Goal: Book appointment/travel/reservation

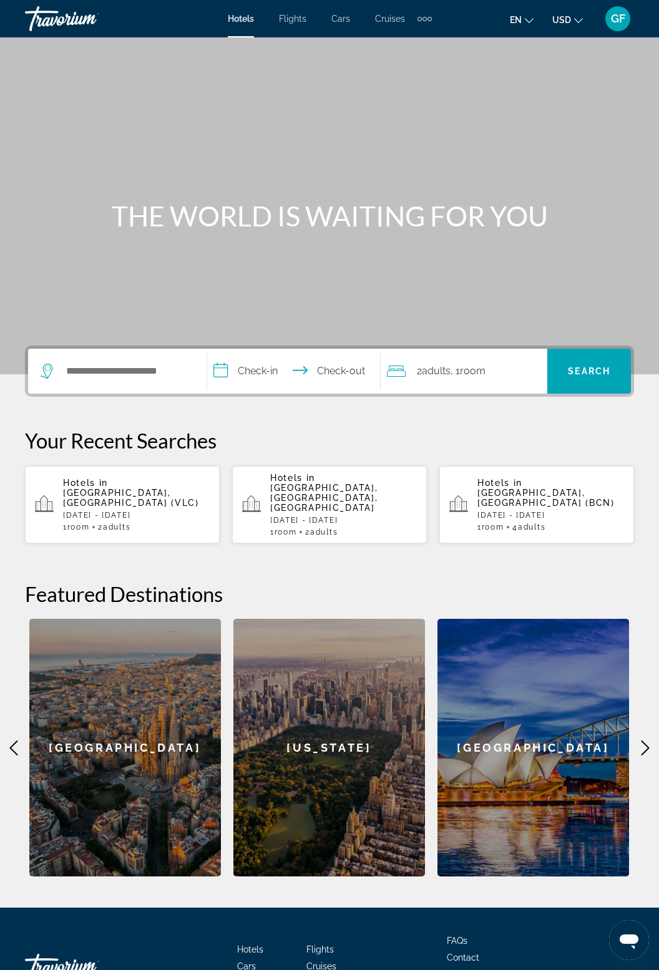
scroll to position [69, 0]
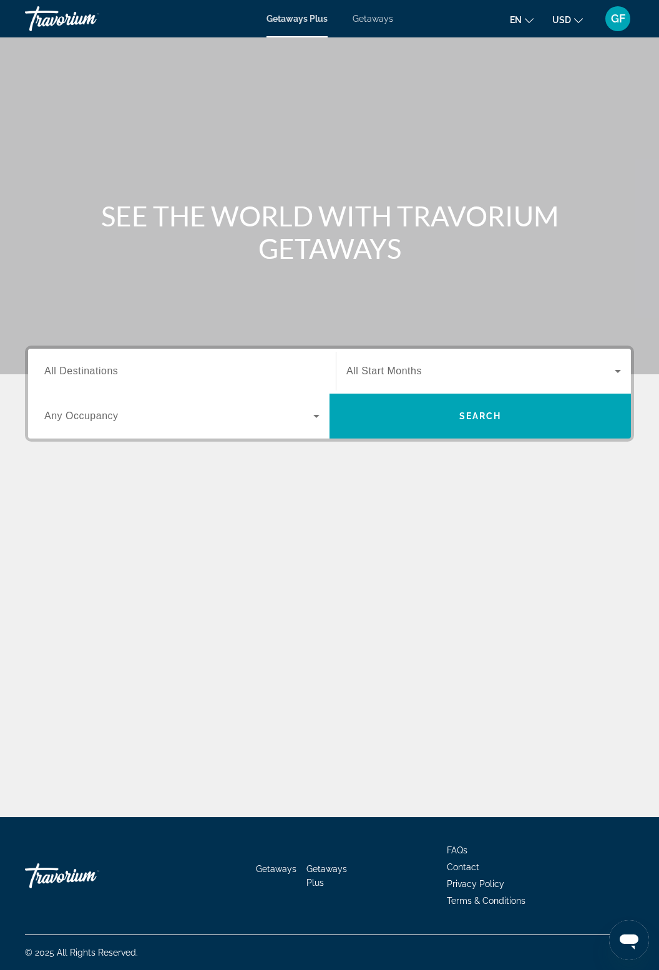
click at [373, 33] on div "Getaways Plus Getaways en English Español Français Italiano Português русский U…" at bounding box center [329, 18] width 659 height 32
click at [375, 19] on span "Getaways" at bounding box center [373, 19] width 41 height 10
click at [80, 374] on span "All Destinations" at bounding box center [81, 371] width 74 height 11
click at [80, 374] on input "Destination All Destinations" at bounding box center [181, 371] width 275 height 15
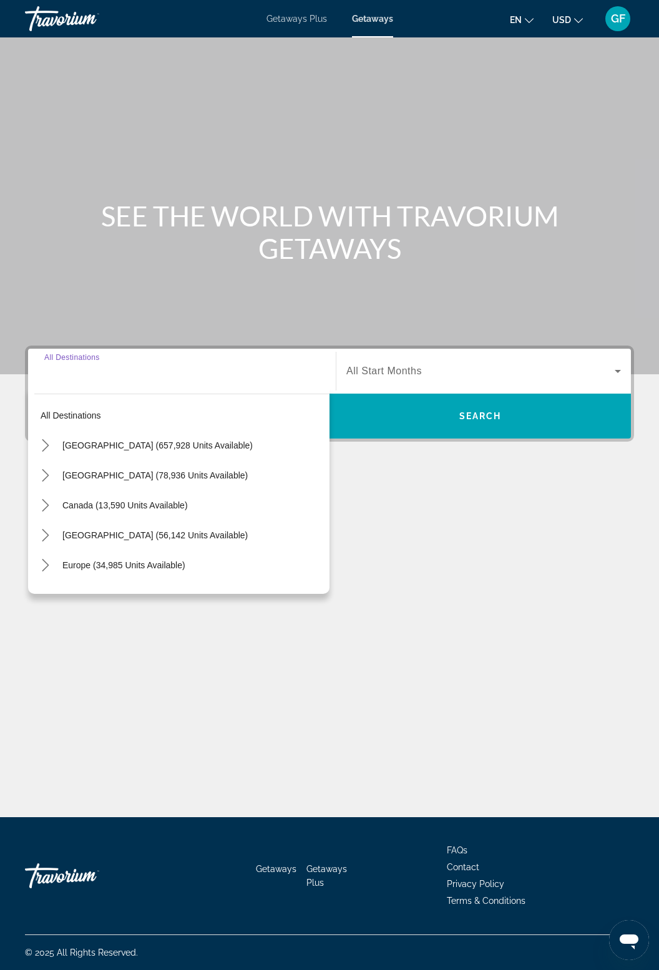
scroll to position [40, 0]
click at [79, 441] on span "United States (657,928 units available)" at bounding box center [157, 446] width 190 height 10
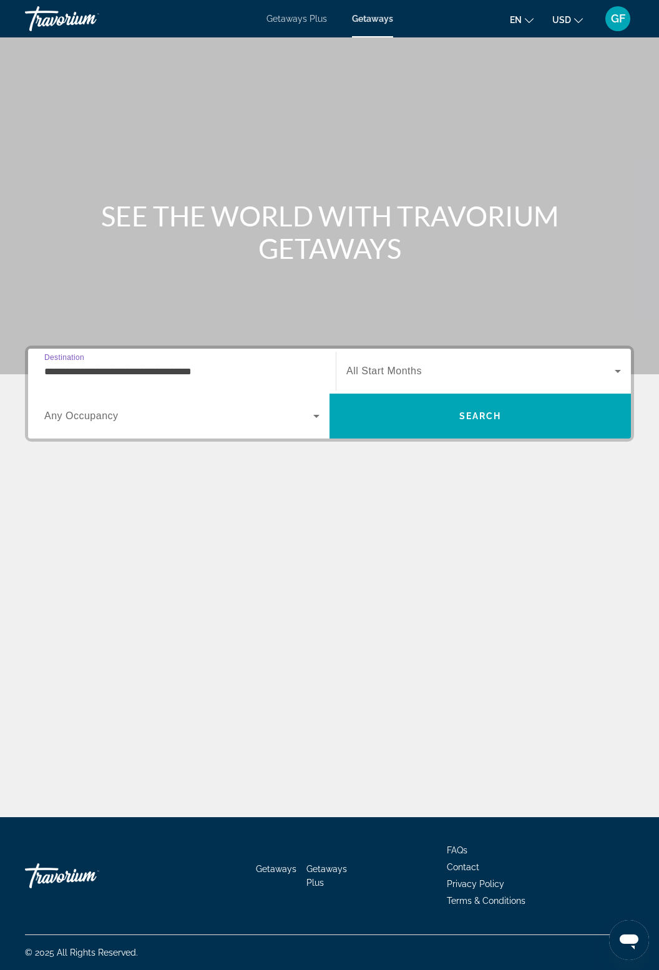
click at [91, 364] on input "**********" at bounding box center [181, 371] width 275 height 15
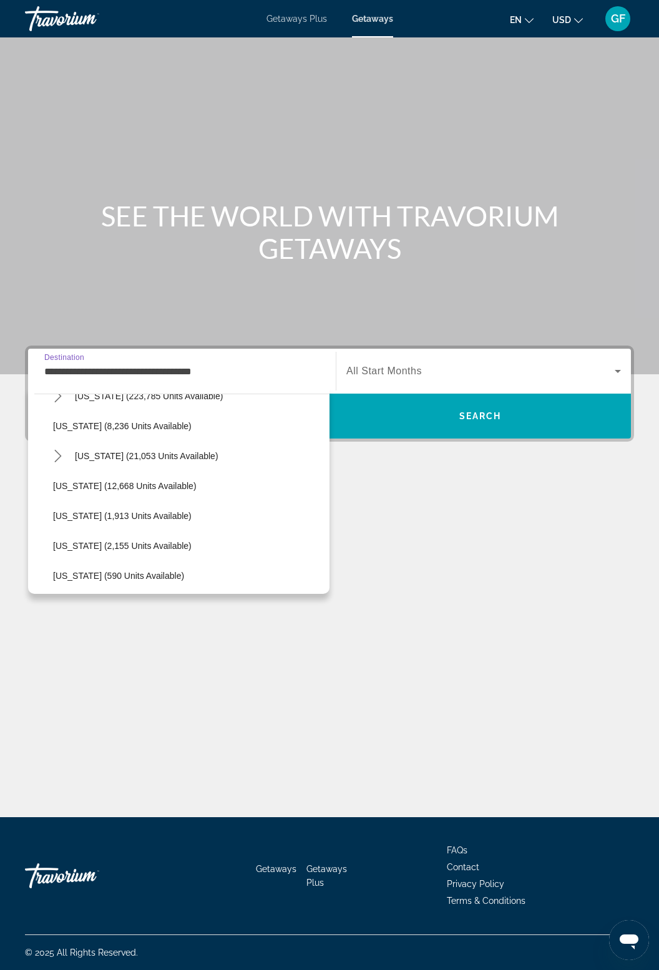
scroll to position [230, 0]
click at [102, 459] on span "Hawaii (21,053 units available)" at bounding box center [147, 456] width 144 height 10
type input "**********"
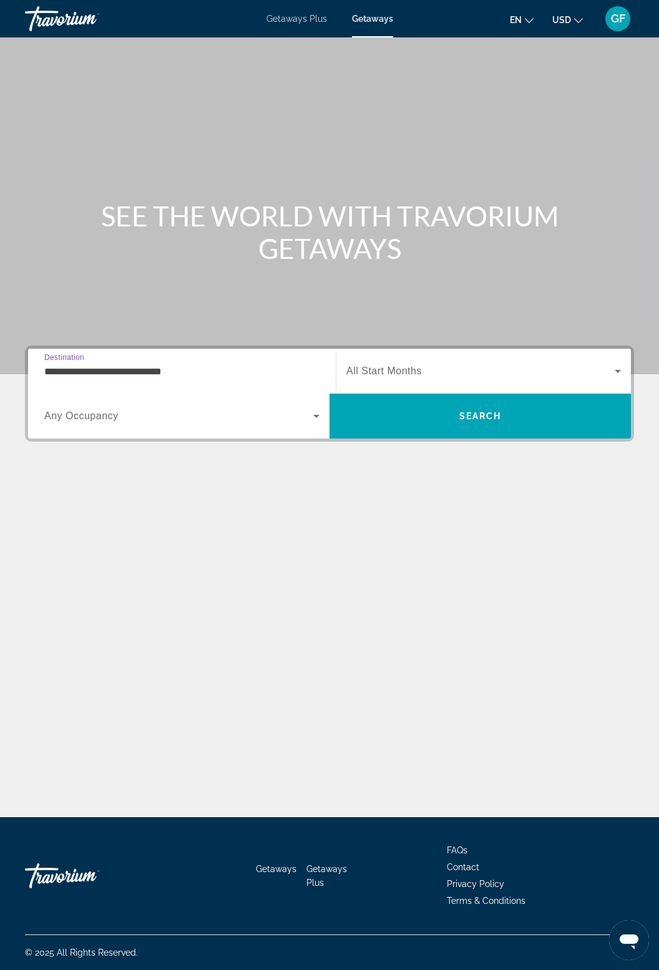
scroll to position [40, 0]
click at [364, 364] on span "Search widget" at bounding box center [480, 371] width 268 height 15
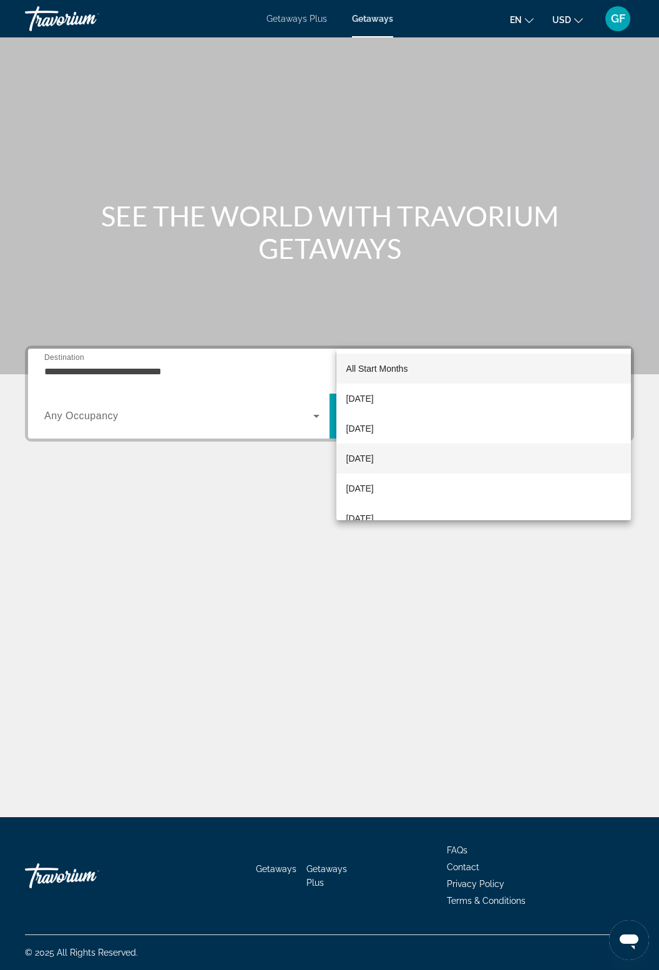
click at [374, 462] on span "[DATE]" at bounding box center [359, 458] width 27 height 15
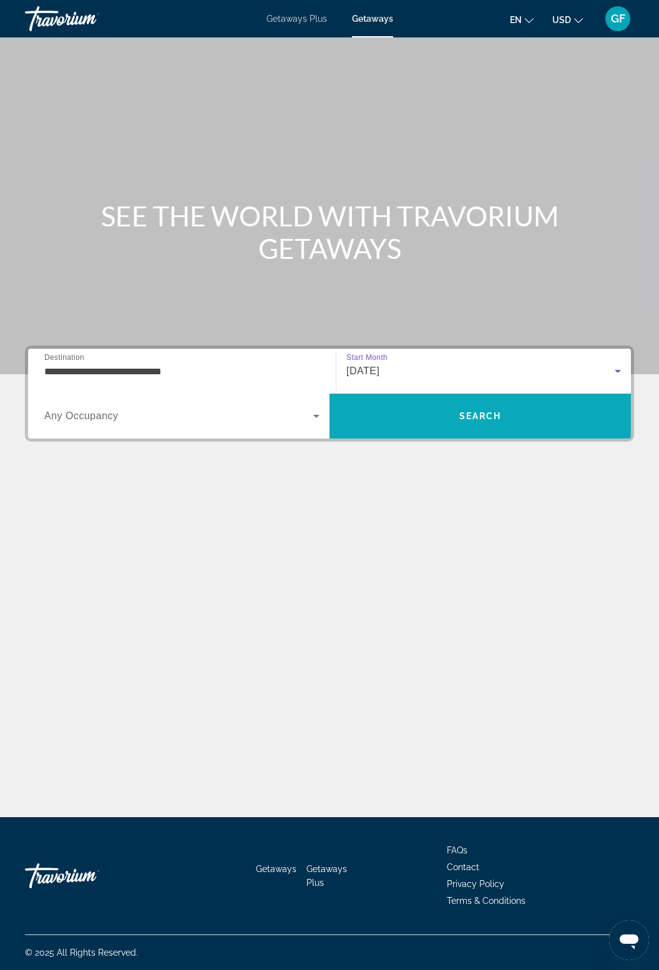
click at [493, 411] on span "Search" at bounding box center [480, 416] width 42 height 10
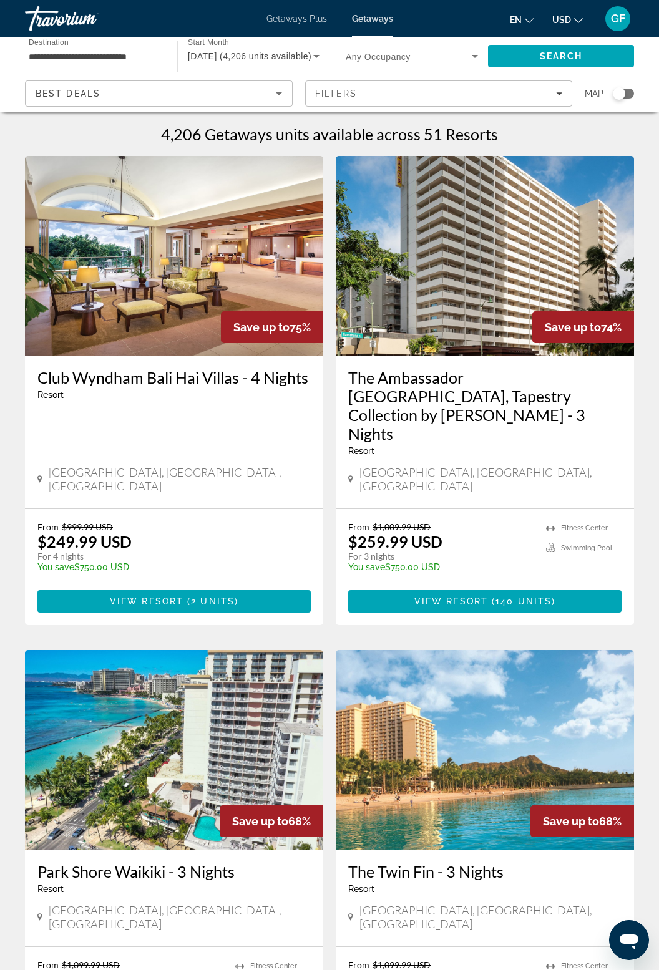
click at [180, 287] on img "Main content" at bounding box center [174, 256] width 298 height 200
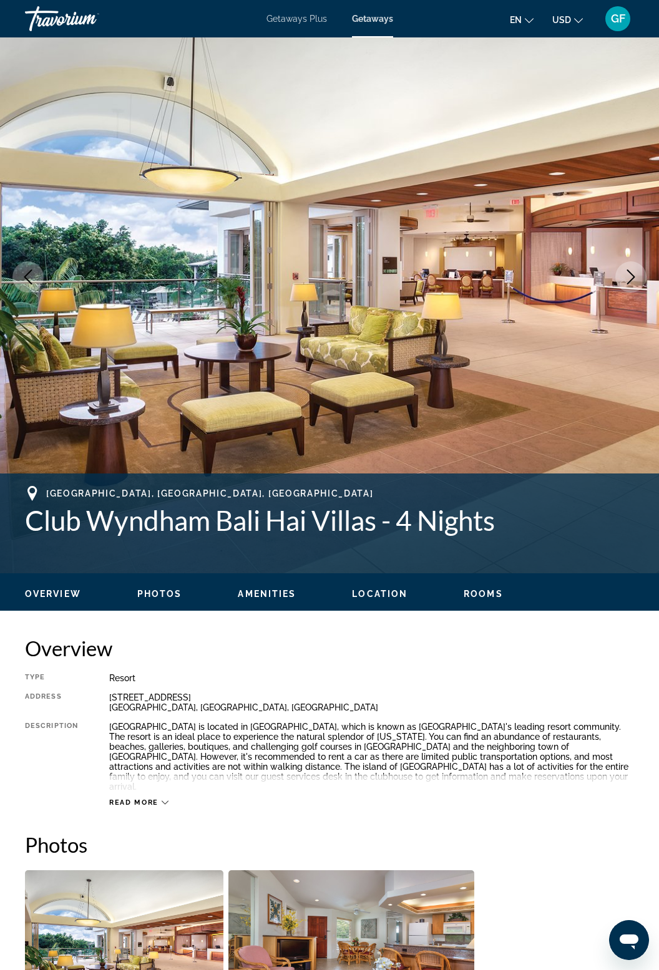
scroll to position [57, 0]
click at [625, 257] on img "Main content" at bounding box center [329, 276] width 659 height 593
click at [630, 286] on button "Next image" at bounding box center [630, 276] width 31 height 31
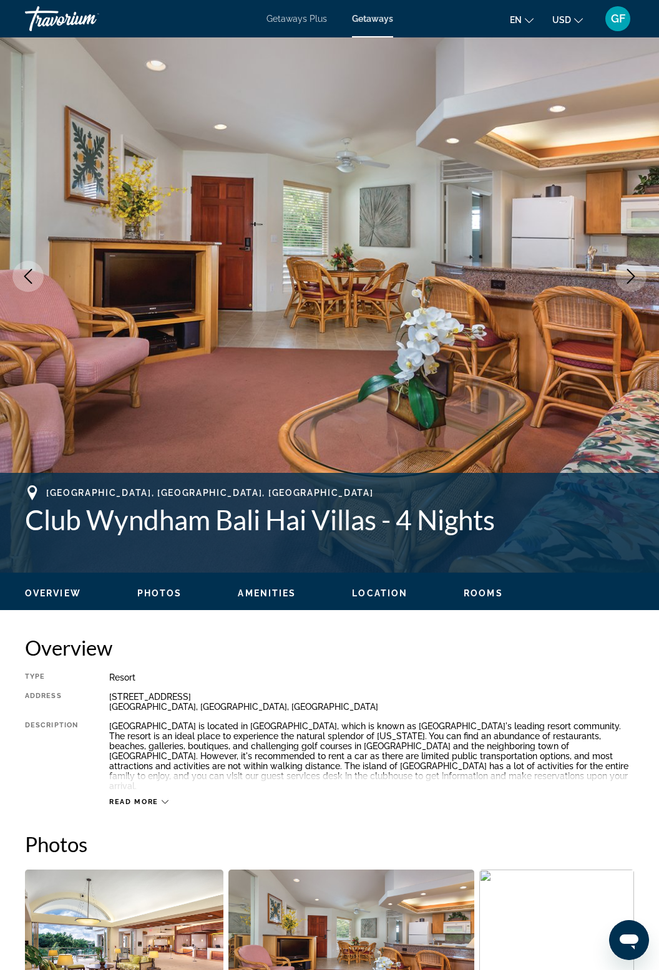
click at [636, 287] on button "Next image" at bounding box center [630, 276] width 31 height 31
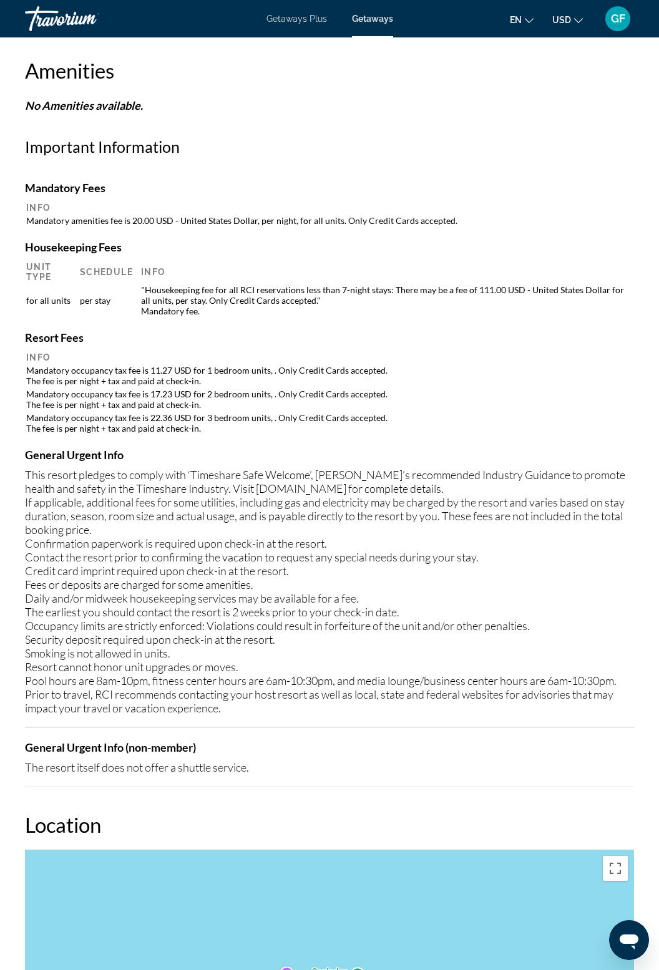
scroll to position [1224, 0]
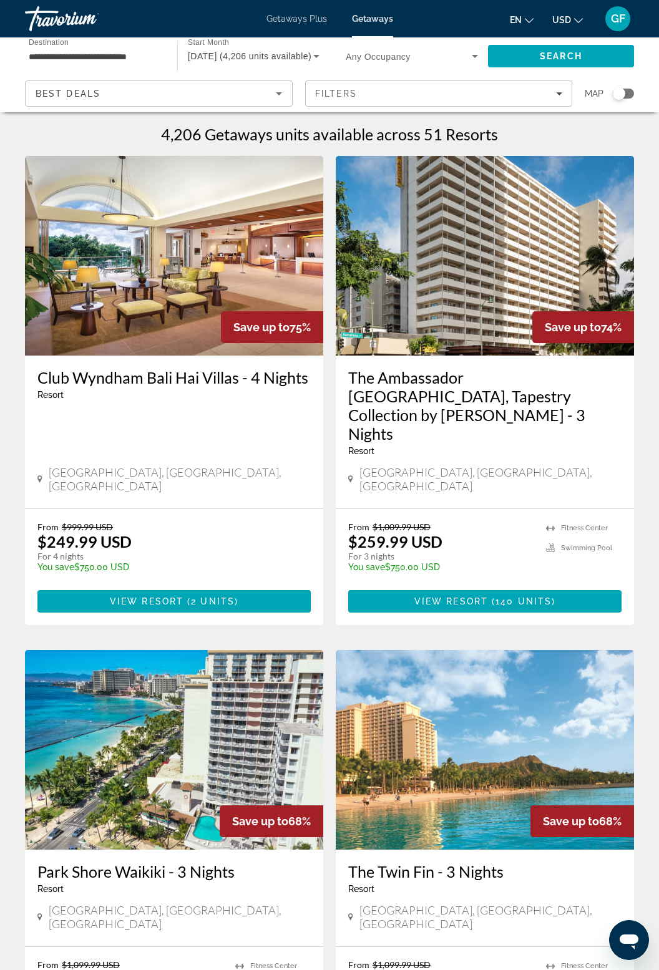
click at [419, 54] on span "Search widget" at bounding box center [409, 56] width 126 height 15
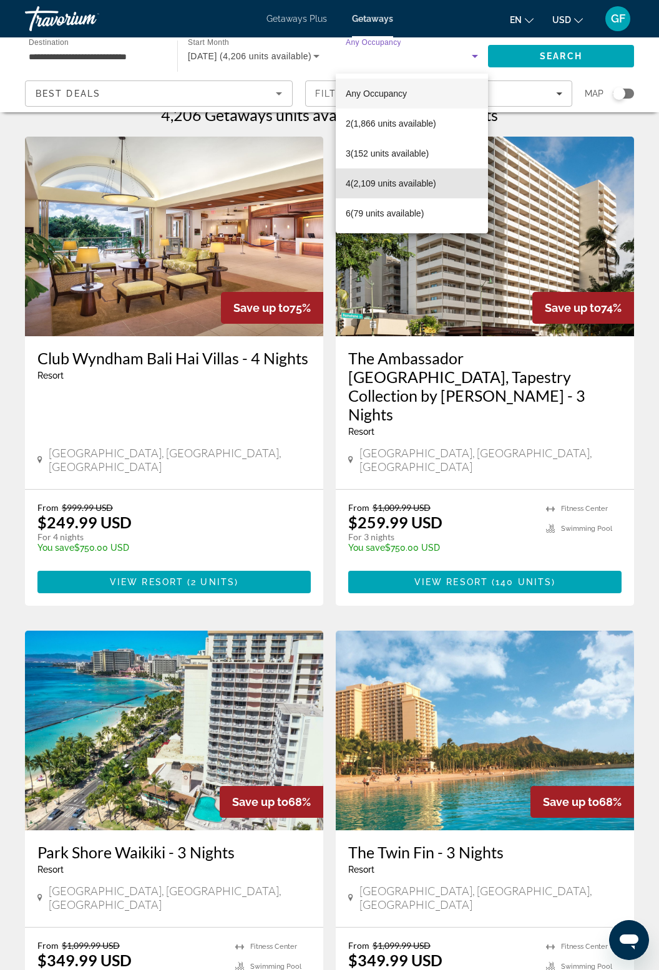
scroll to position [21, 0]
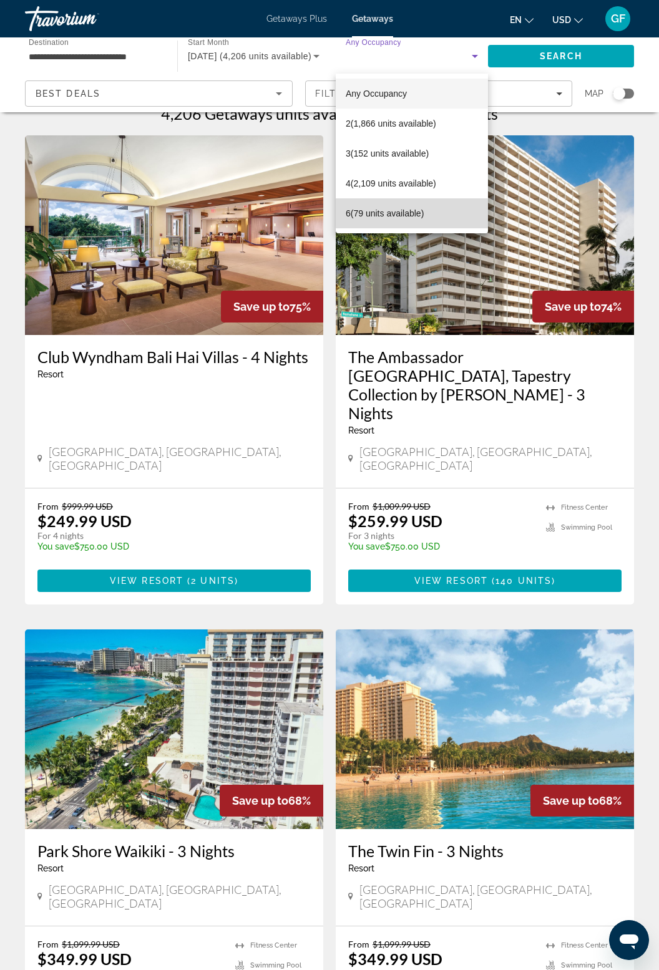
click at [387, 224] on mat-option "6 (79 units available)" at bounding box center [412, 213] width 152 height 30
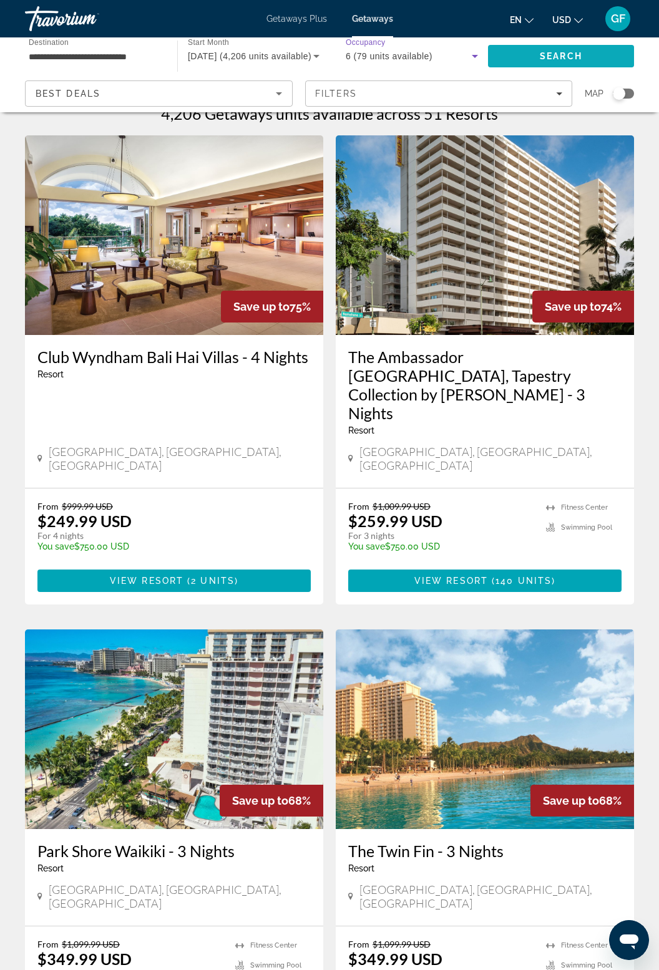
click at [553, 55] on span "Search" at bounding box center [561, 56] width 42 height 10
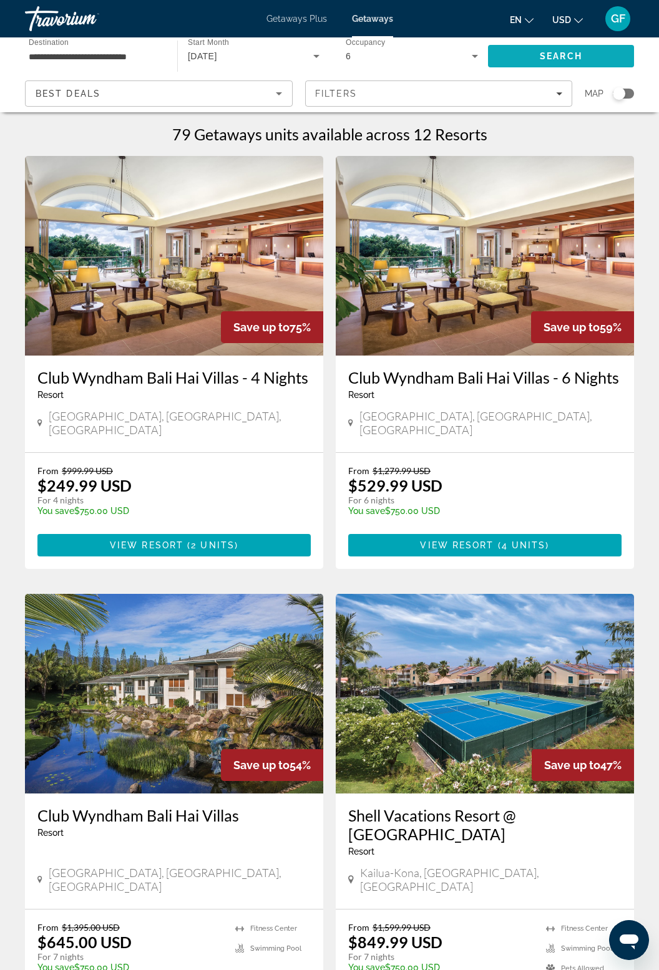
scroll to position [1, 0]
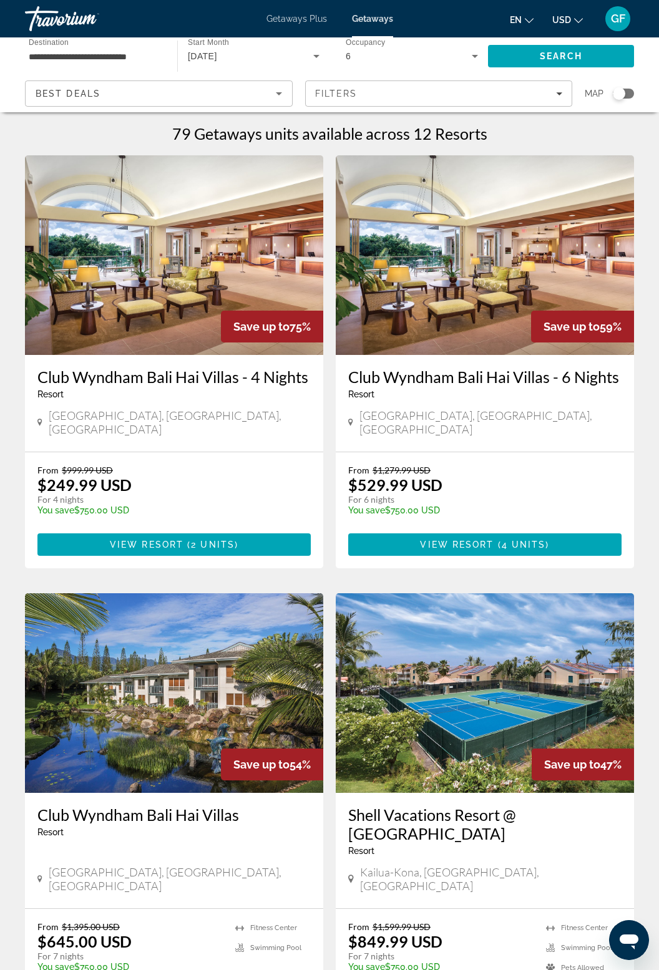
click at [458, 293] on img "Main content" at bounding box center [485, 255] width 298 height 200
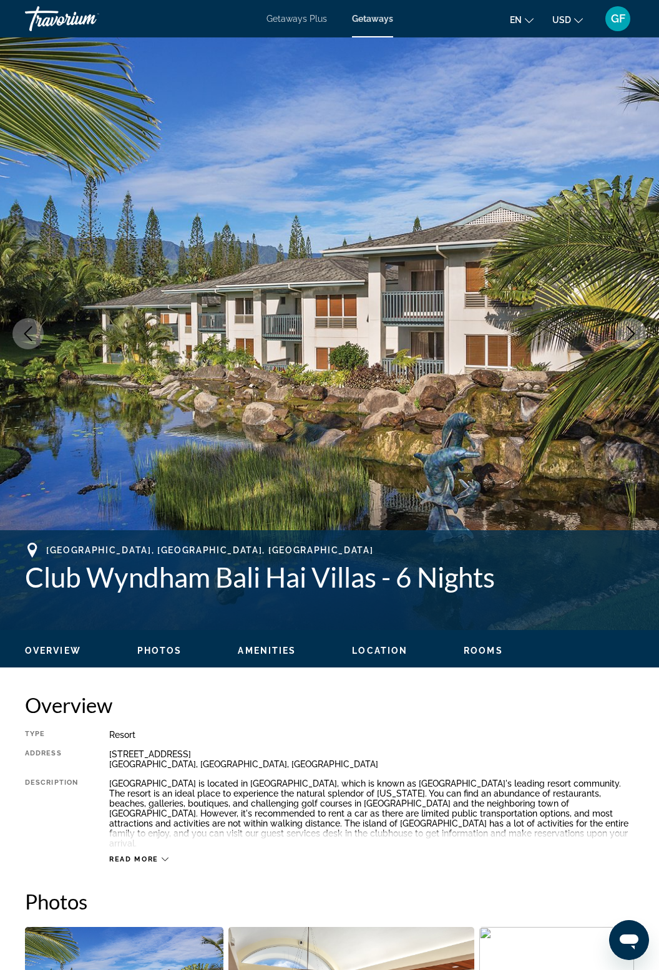
click at [643, 338] on button "Next image" at bounding box center [630, 333] width 31 height 31
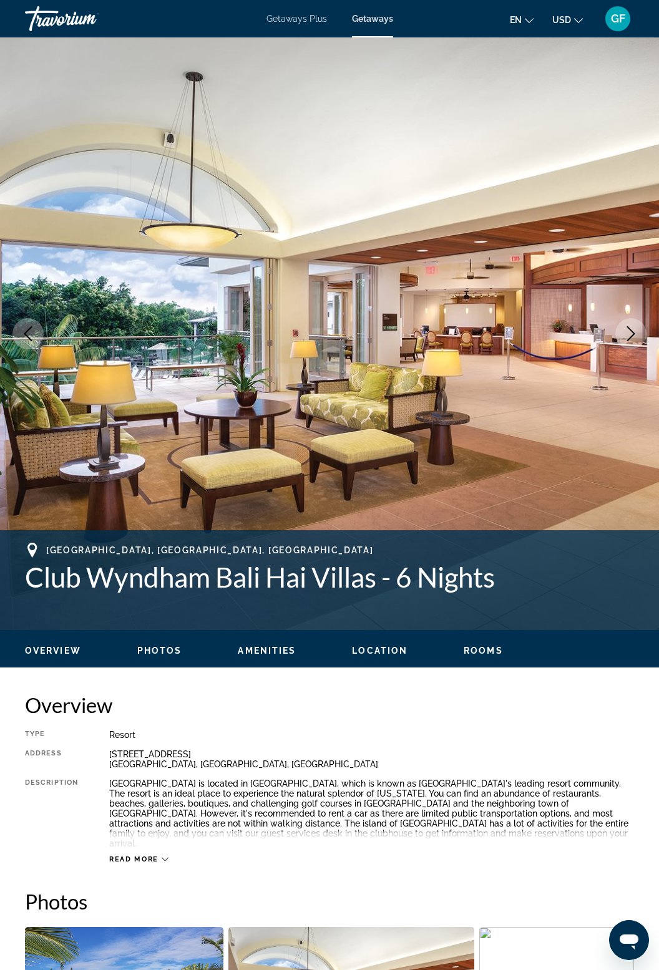
click at [630, 340] on icon "Next image" at bounding box center [630, 333] width 15 height 15
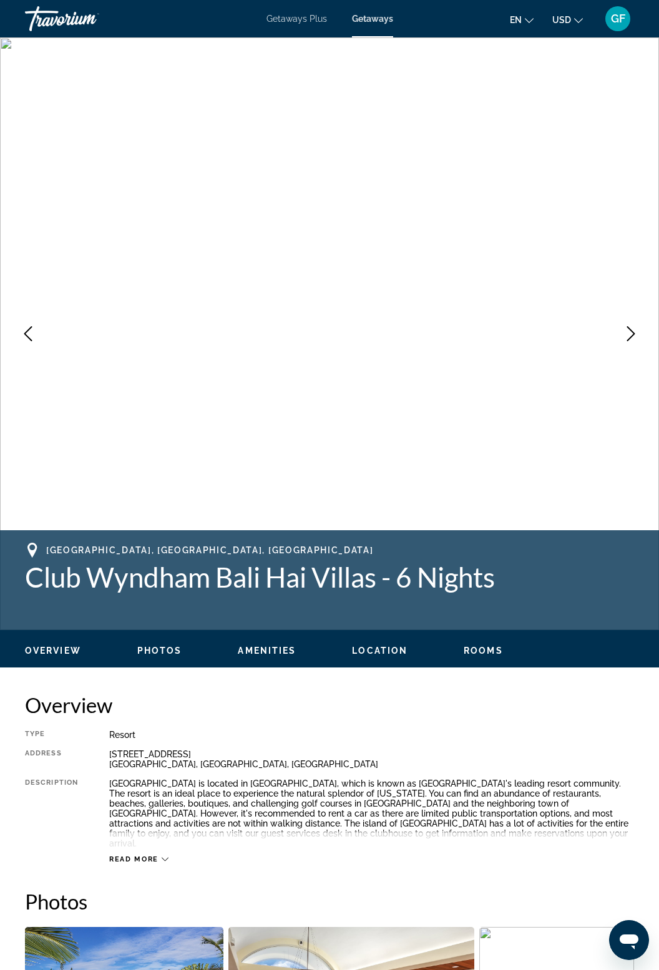
click at [633, 349] on img "Main content" at bounding box center [329, 333] width 659 height 593
click at [637, 345] on button "Next image" at bounding box center [630, 333] width 31 height 31
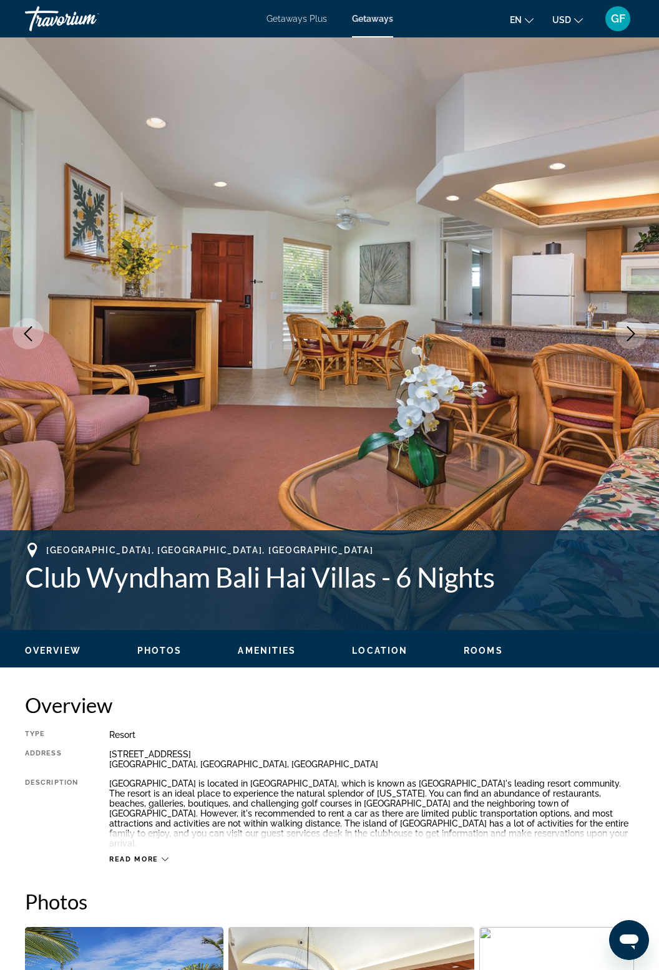
click at [624, 376] on img "Main content" at bounding box center [329, 333] width 659 height 593
